Goal: Check status: Check status

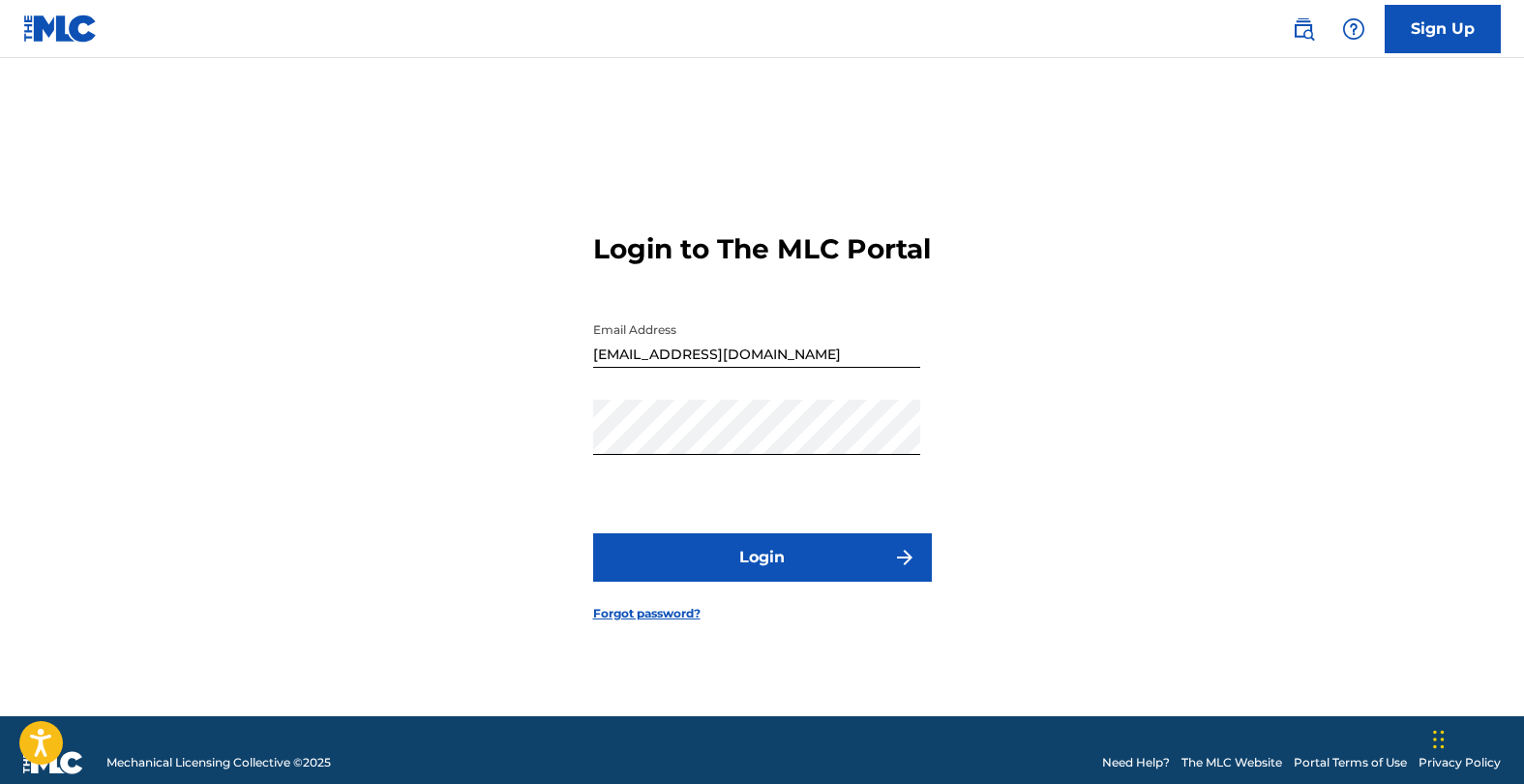
click at [735, 581] on button "Login" at bounding box center [762, 556] width 339 height 49
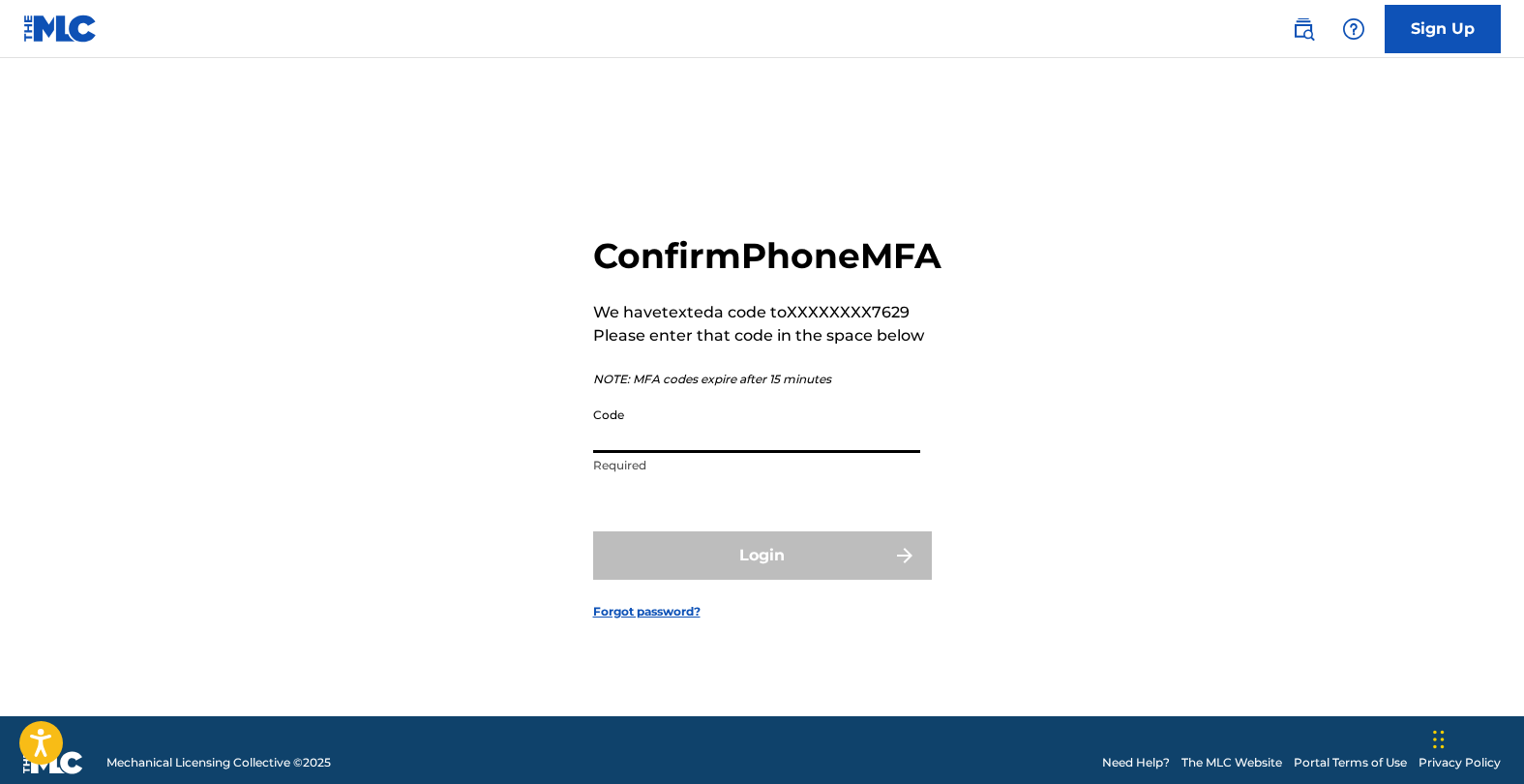
click at [785, 446] on input "Code" at bounding box center [757, 426] width 327 height 55
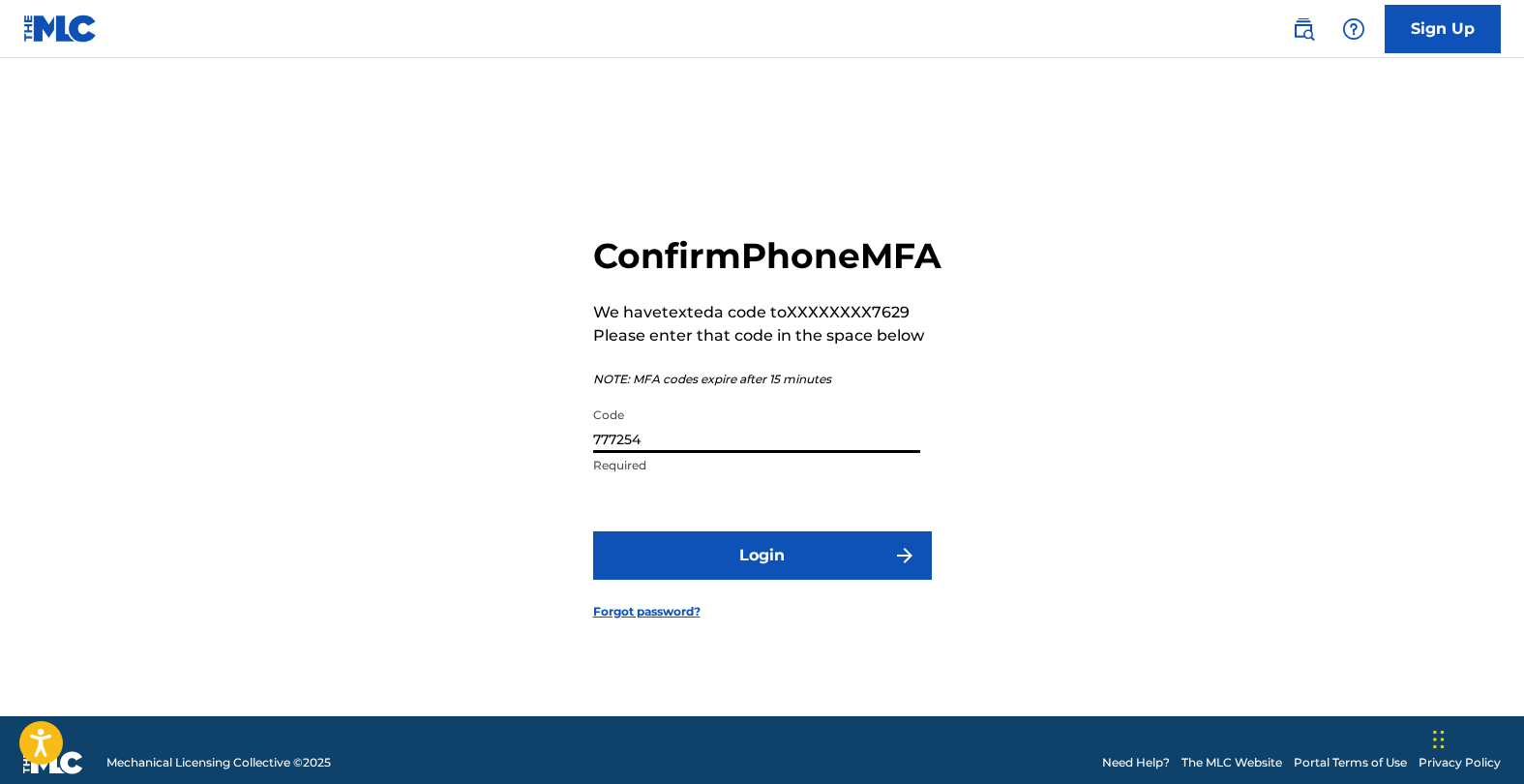
type input "777254"
click at [762, 576] on button "Login" at bounding box center [762, 554] width 339 height 49
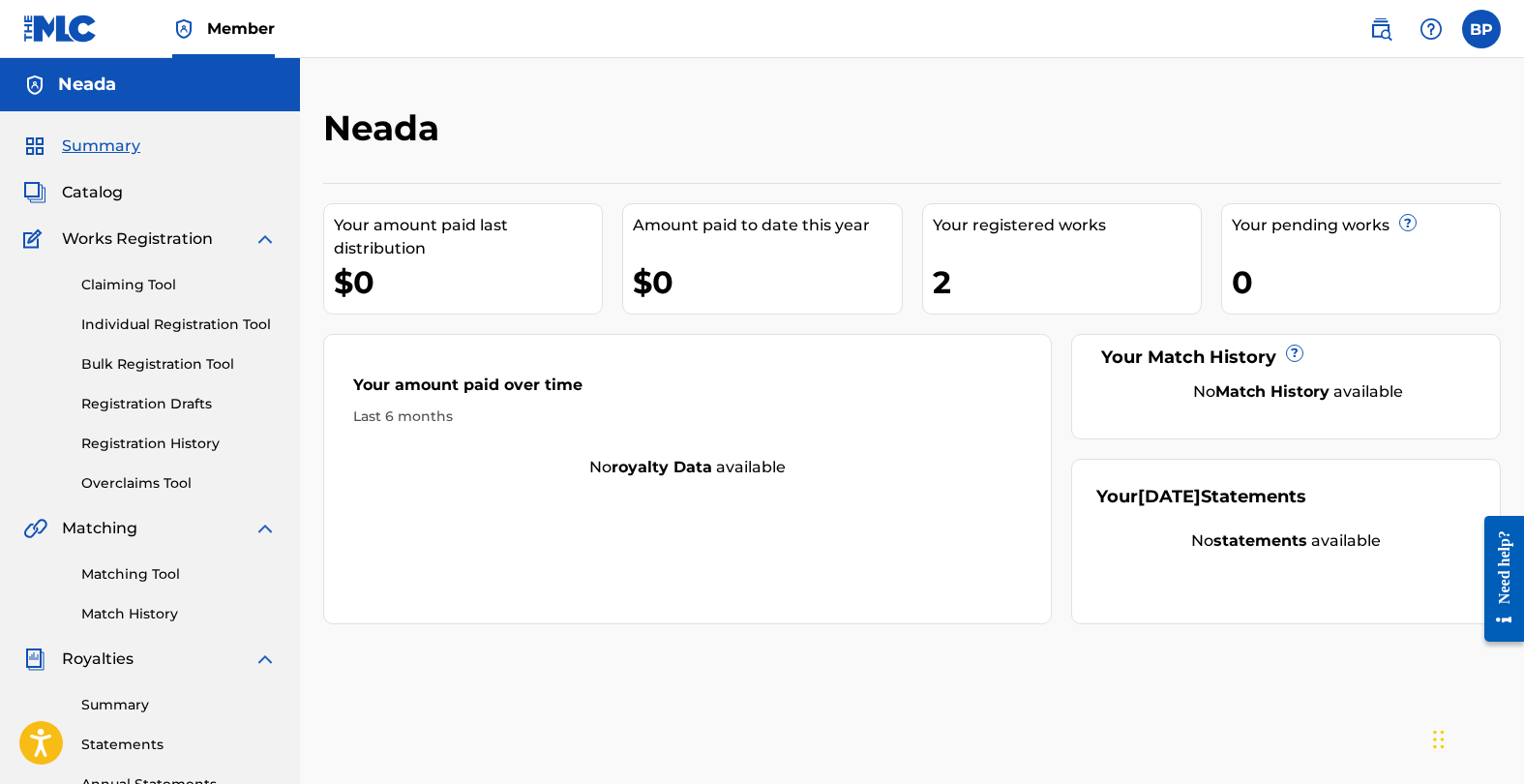
click at [961, 226] on div "Your registered works" at bounding box center [1067, 225] width 268 height 23
drag, startPoint x: 938, startPoint y: 281, endPoint x: 942, endPoint y: 262, distance: 19.4
click at [942, 278] on div "2" at bounding box center [1067, 282] width 268 height 44
click at [950, 229] on div "Your registered works" at bounding box center [1067, 225] width 268 height 23
click at [944, 287] on div "2" at bounding box center [1067, 282] width 268 height 44
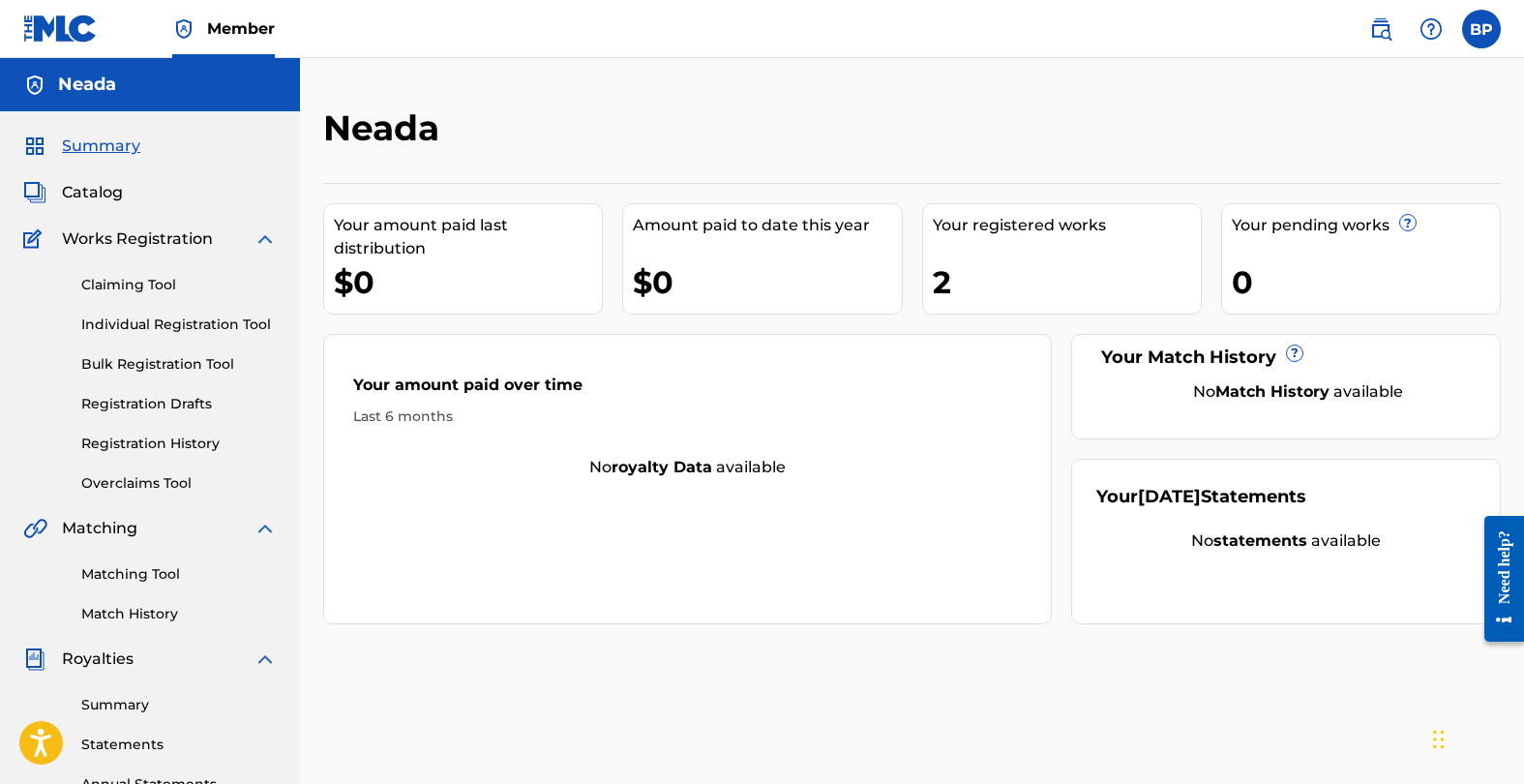
click at [959, 232] on div "Your registered works" at bounding box center [1067, 225] width 268 height 23
click at [393, 237] on div "Your amount paid last distribution" at bounding box center [467, 237] width 268 height 47
click at [620, 227] on div "Your amount paid last distribution $0 Amount paid to date this year $0 Your reg…" at bounding box center [911, 404] width 1177 height 441
click at [461, 374] on div "Your amount paid over time" at bounding box center [687, 389] width 668 height 33
click at [698, 461] on strong "royalty data" at bounding box center [662, 466] width 101 height 19
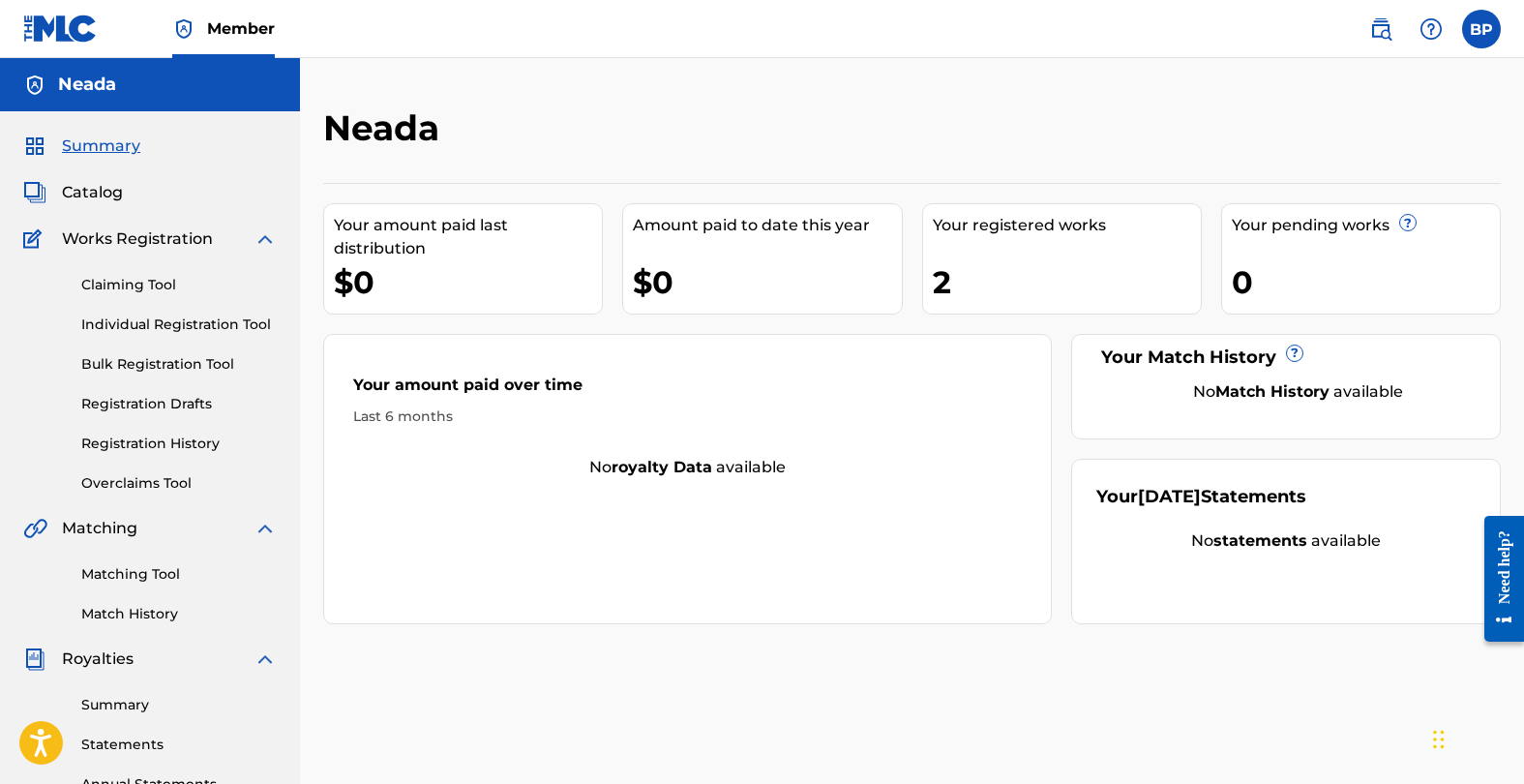
click at [108, 439] on link "Registration History" at bounding box center [178, 443] width 195 height 21
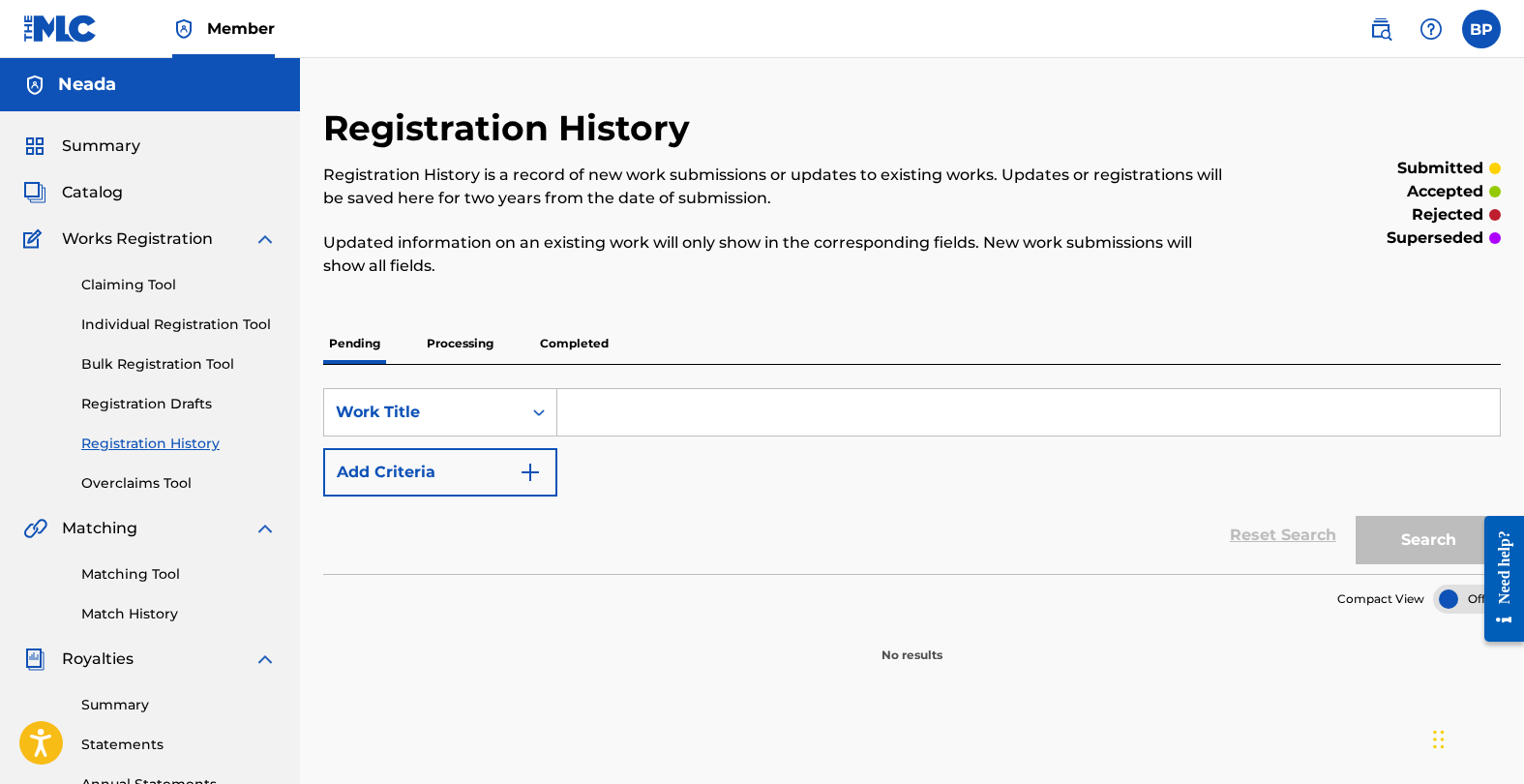
click at [456, 339] on p "Processing" at bounding box center [459, 343] width 78 height 41
click at [587, 343] on p "Completed" at bounding box center [573, 343] width 80 height 41
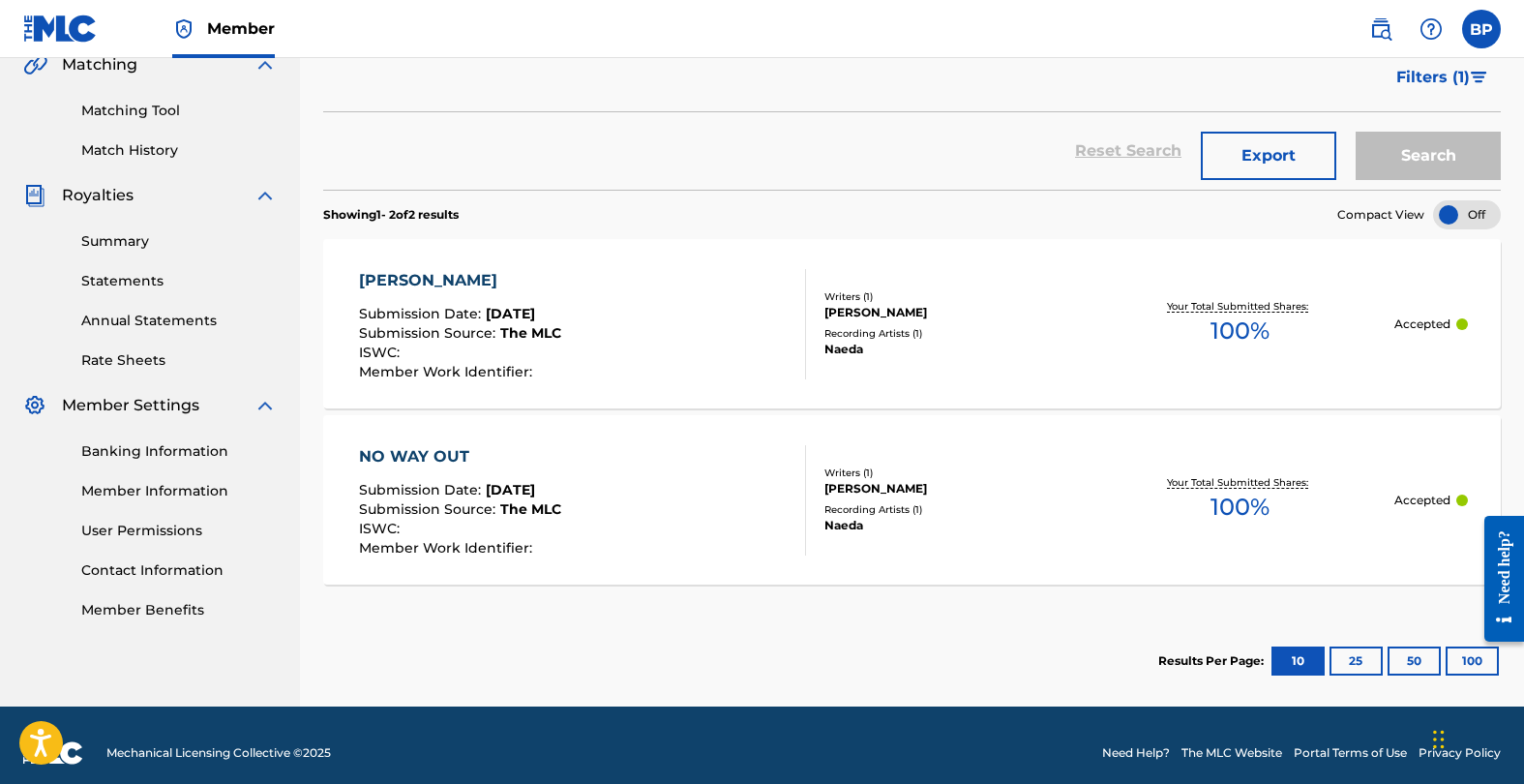
scroll to position [467, 0]
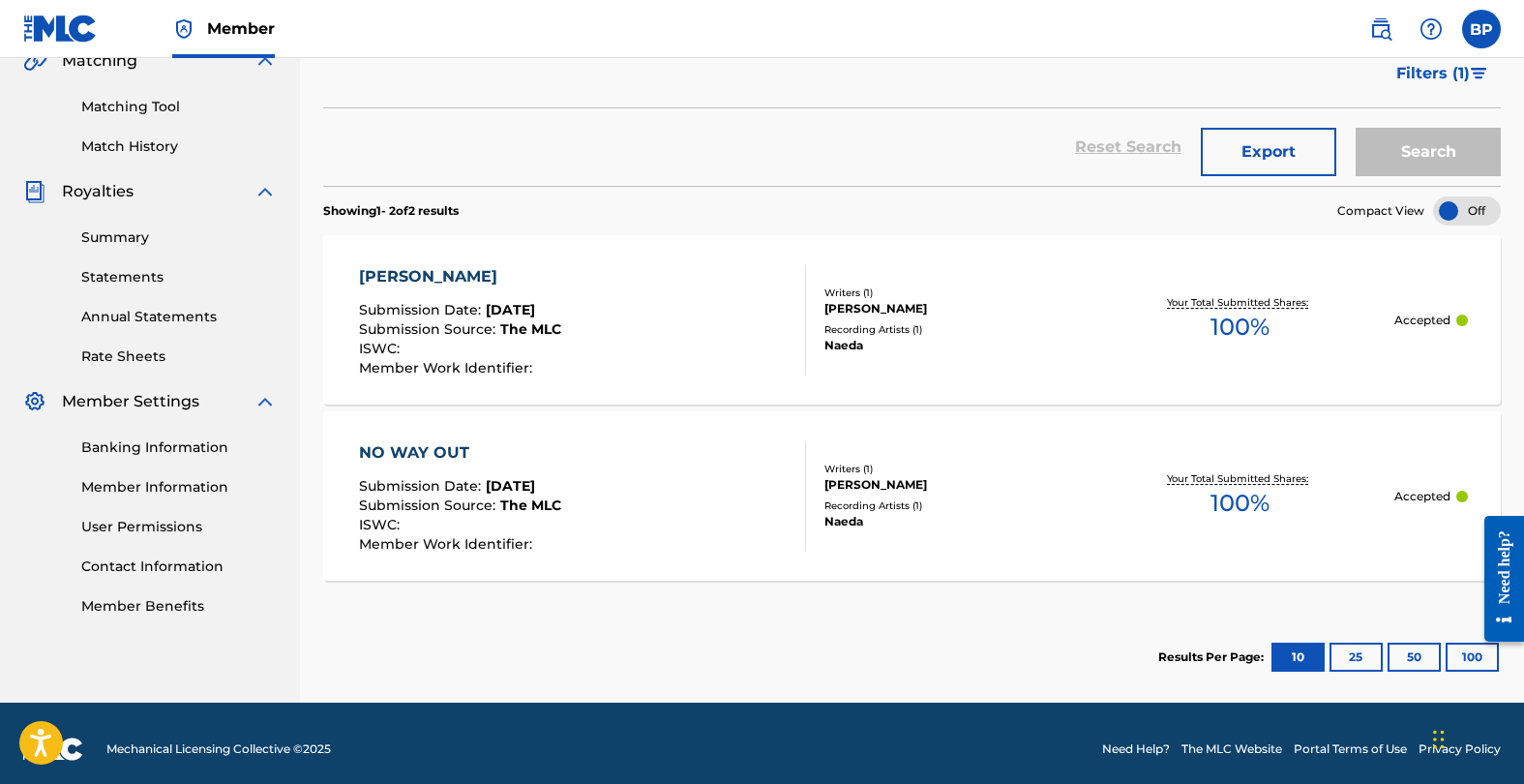
click at [396, 450] on div "NO WAY OUT" at bounding box center [460, 452] width 202 height 23
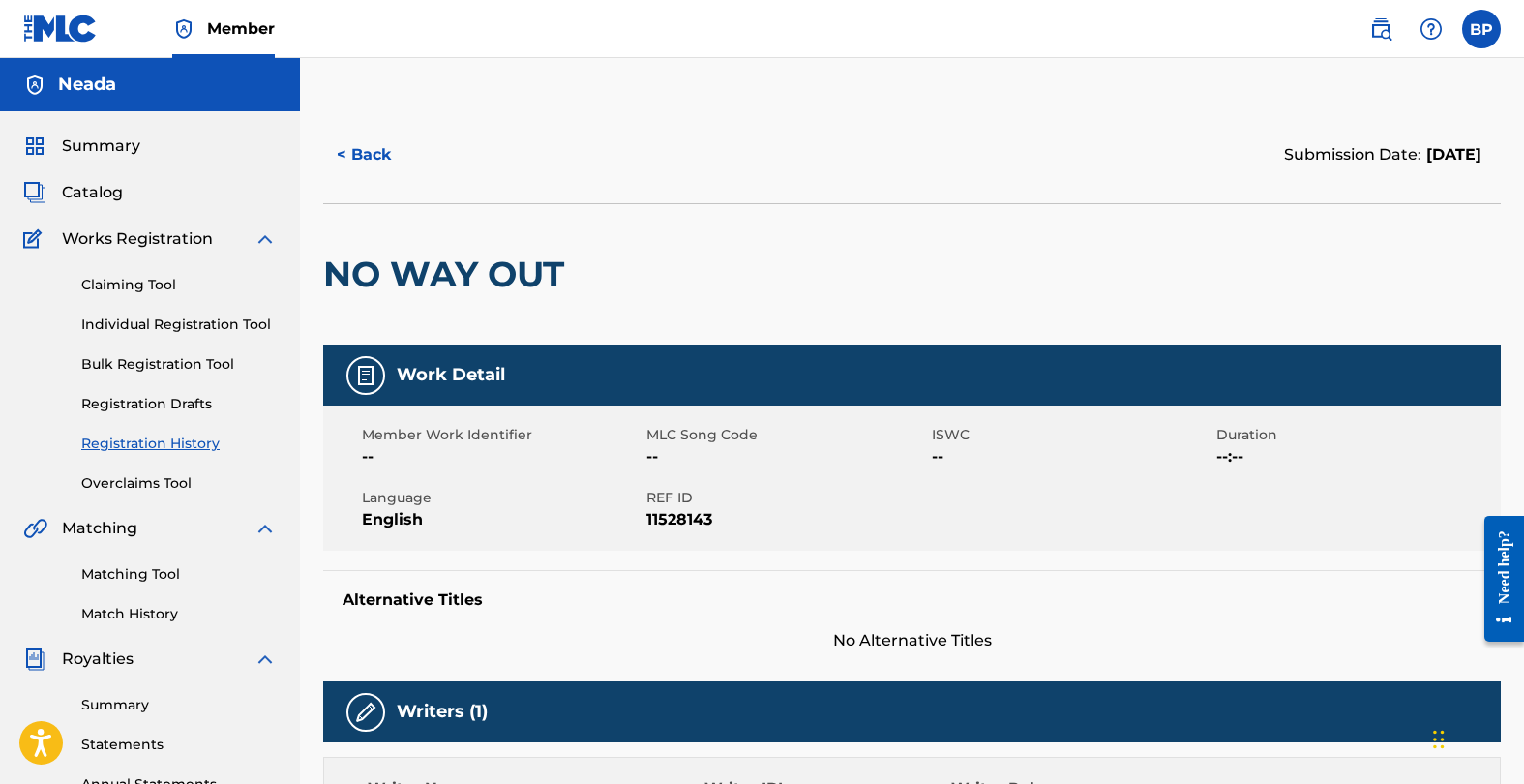
drag, startPoint x: 361, startPoint y: 370, endPoint x: 438, endPoint y: 372, distance: 77.0
click at [361, 371] on img at bounding box center [365, 374] width 23 height 23
click at [440, 372] on h5 "Work Detail" at bounding box center [451, 374] width 108 height 22
drag, startPoint x: 1410, startPoint y: 150, endPoint x: 1409, endPoint y: 172, distance: 22.0
click at [1422, 150] on span "[DATE]" at bounding box center [1452, 154] width 60 height 19
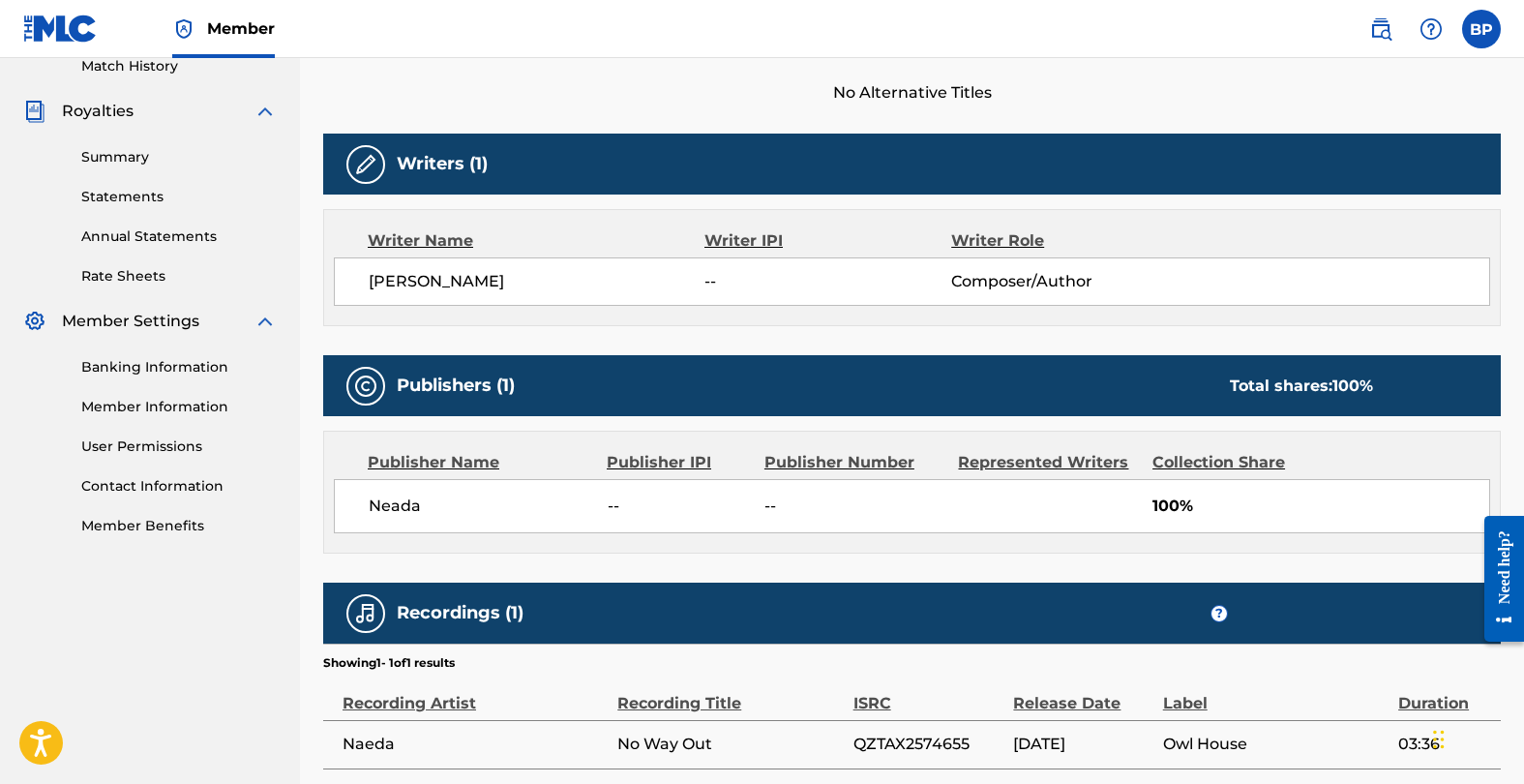
scroll to position [702, 0]
